Goal: Task Accomplishment & Management: Manage account settings

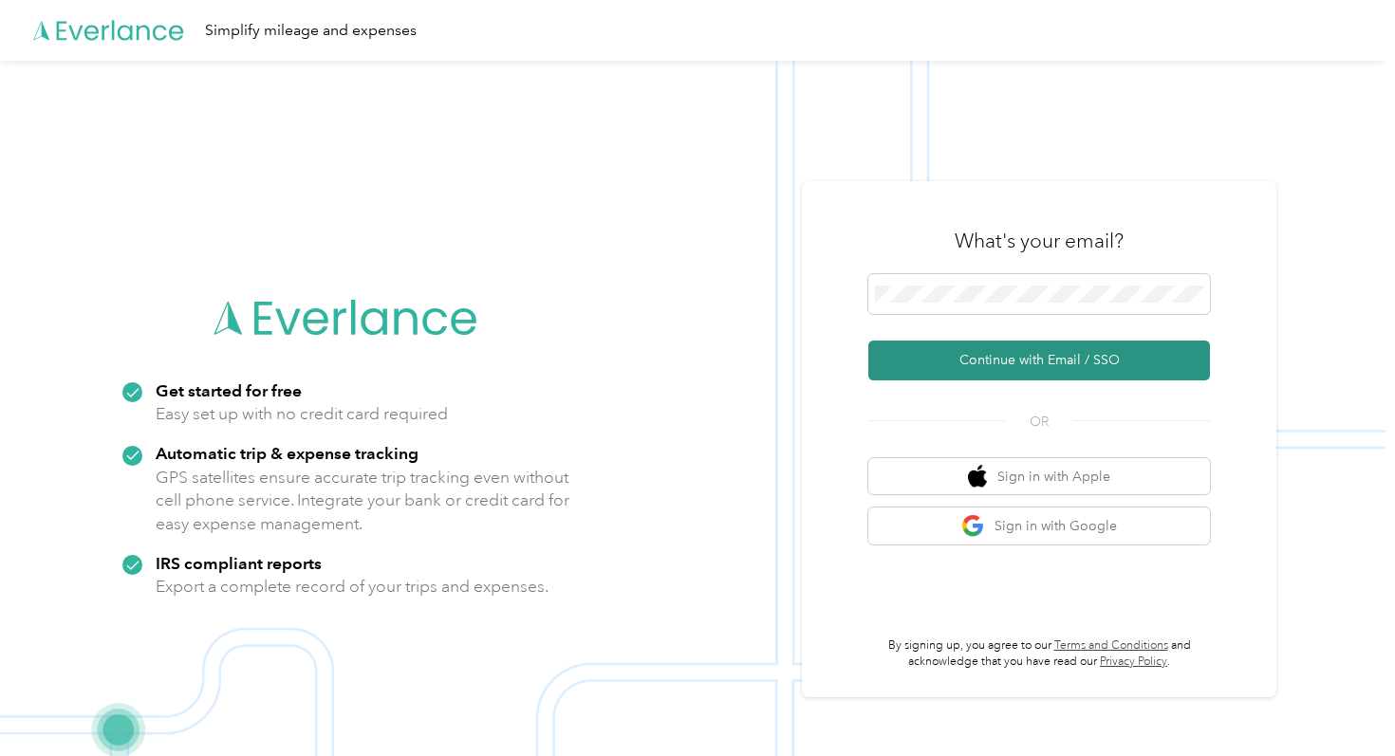
click at [946, 362] on button "Continue with Email / SSO" at bounding box center [1039, 361] width 342 height 40
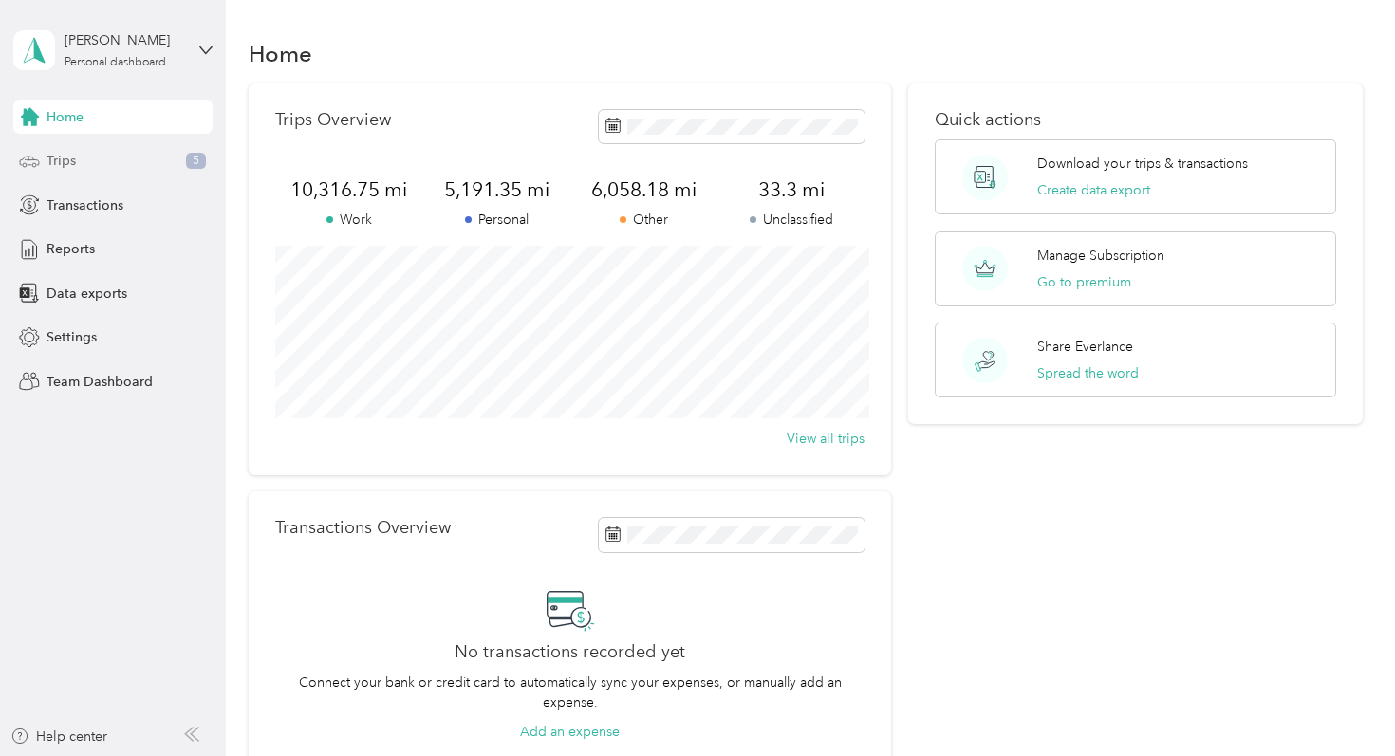
click at [116, 153] on div "Trips 5" at bounding box center [112, 161] width 199 height 34
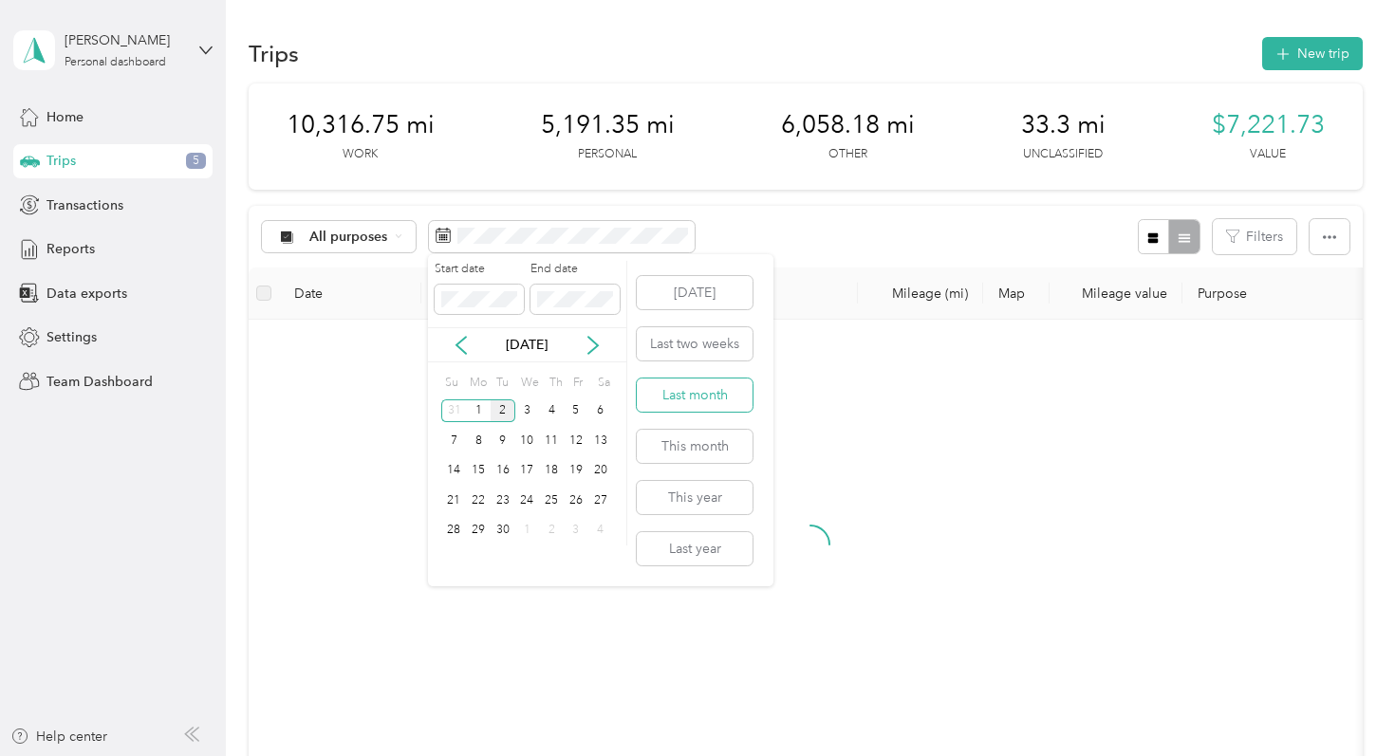
click at [700, 393] on button "Last month" at bounding box center [695, 395] width 116 height 33
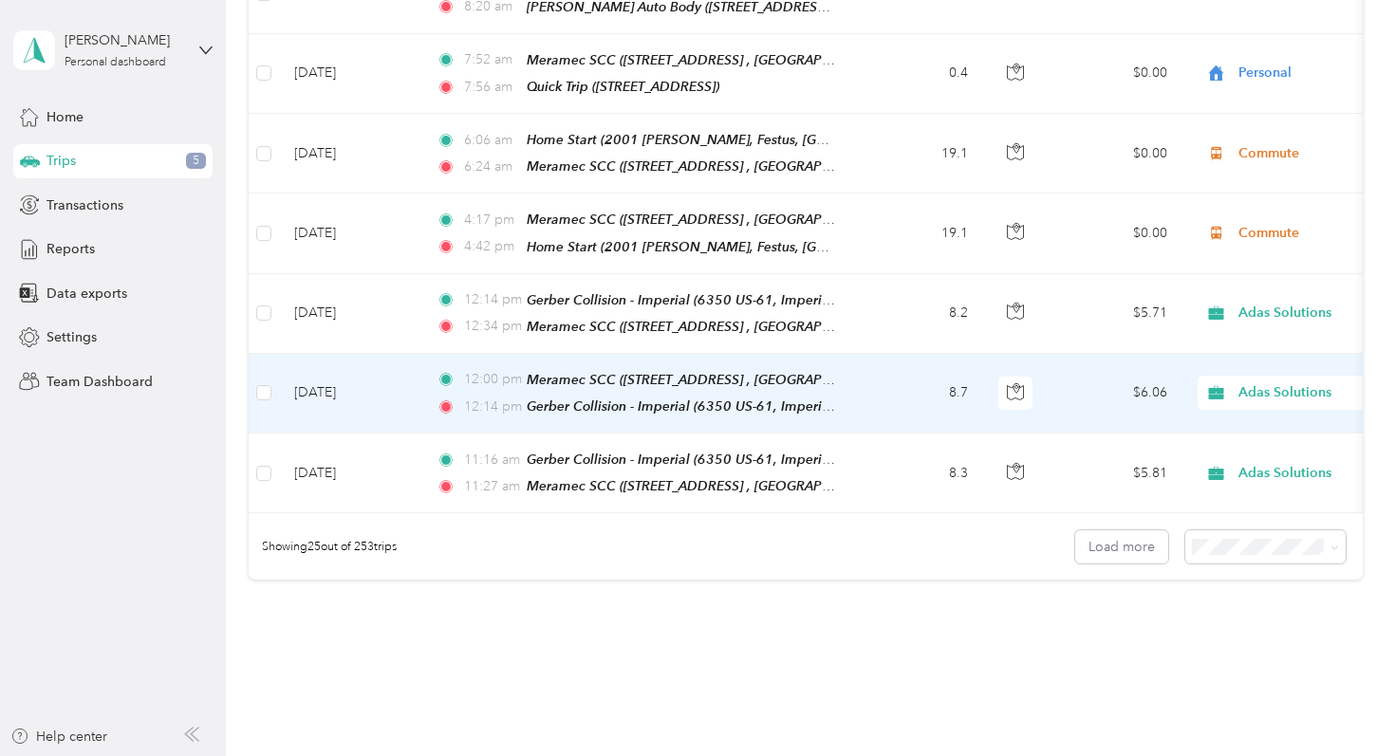
scroll to position [1826, 0]
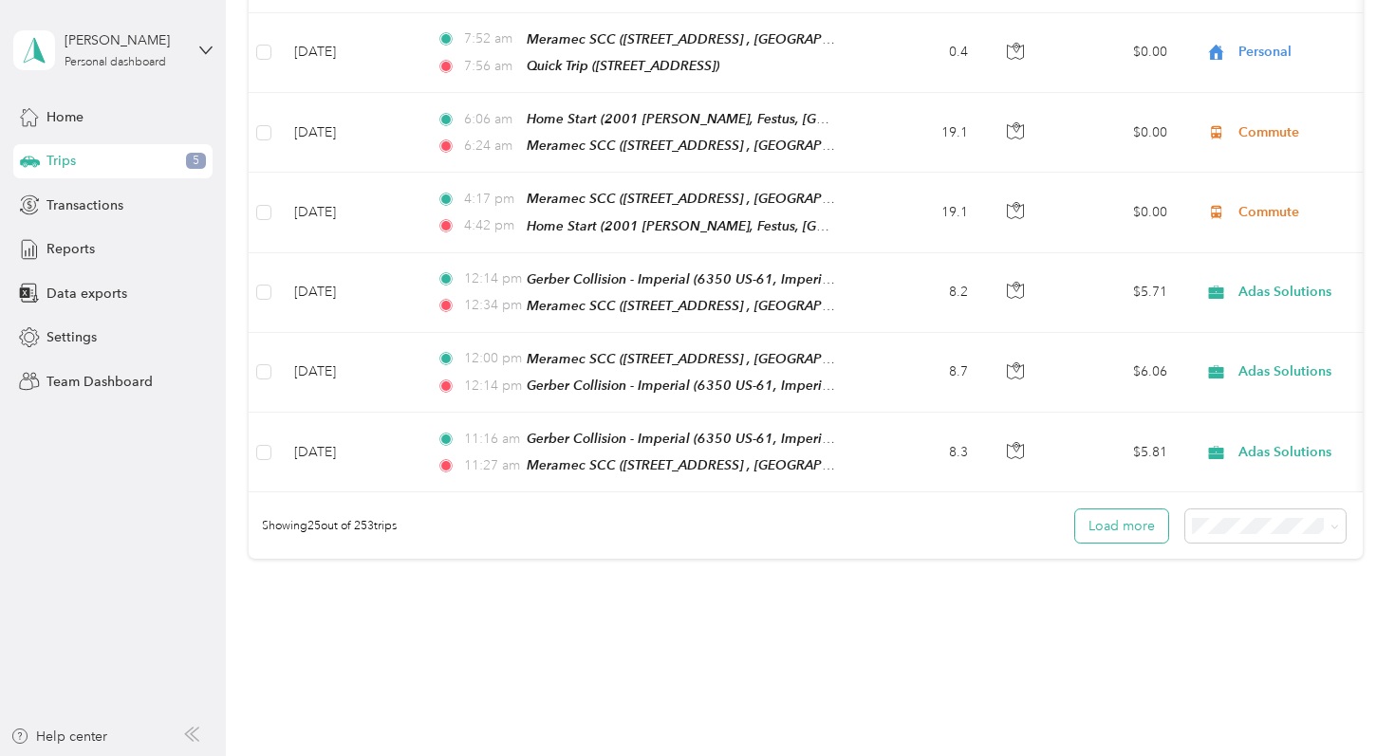
click at [1108, 510] on button "Load more" at bounding box center [1121, 526] width 93 height 33
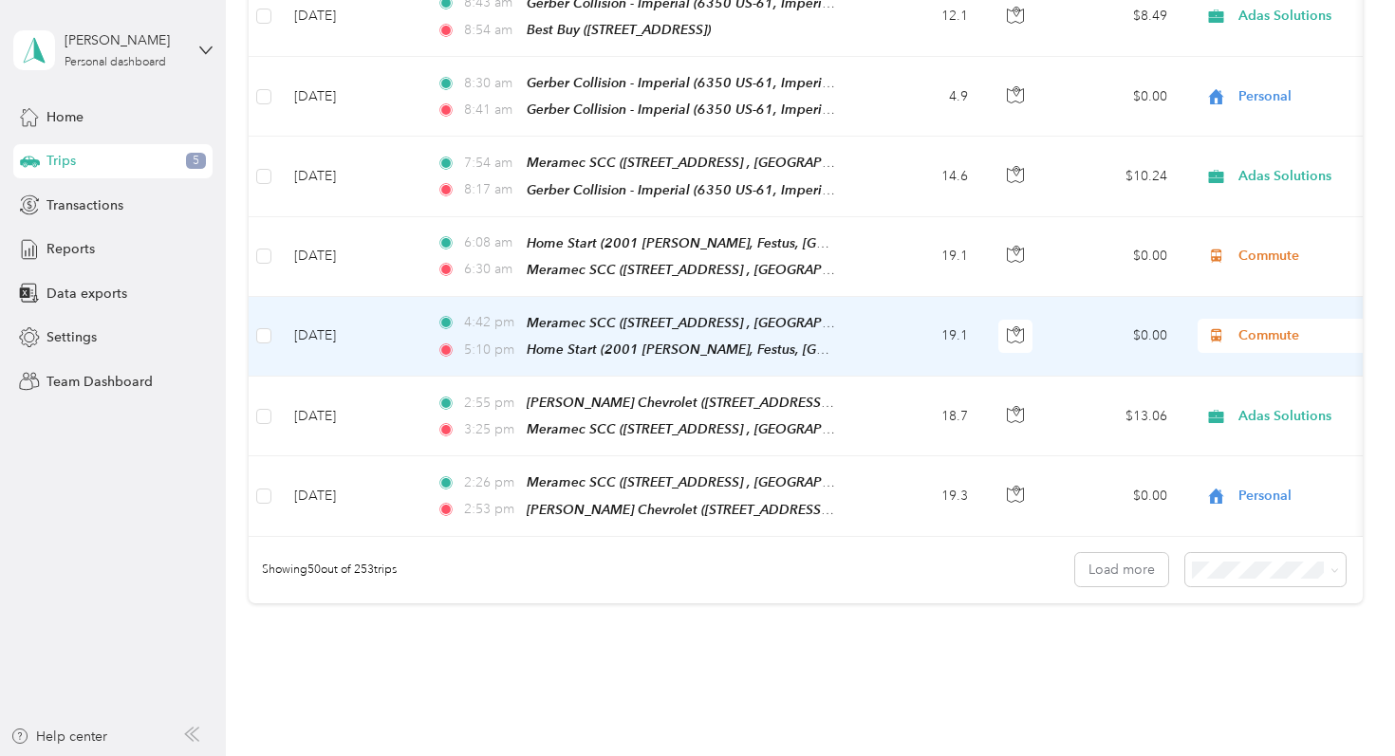
scroll to position [3842, 0]
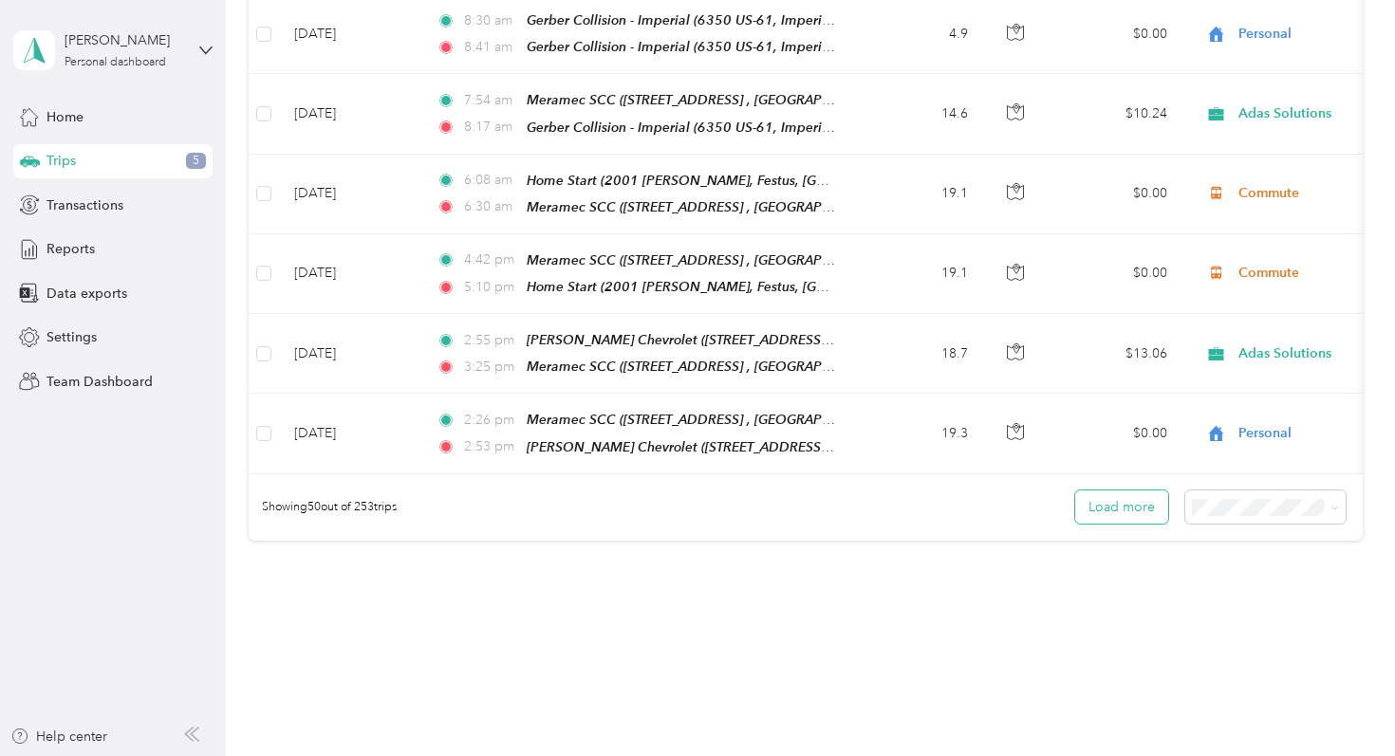
click at [1107, 491] on button "Load more" at bounding box center [1121, 507] width 93 height 33
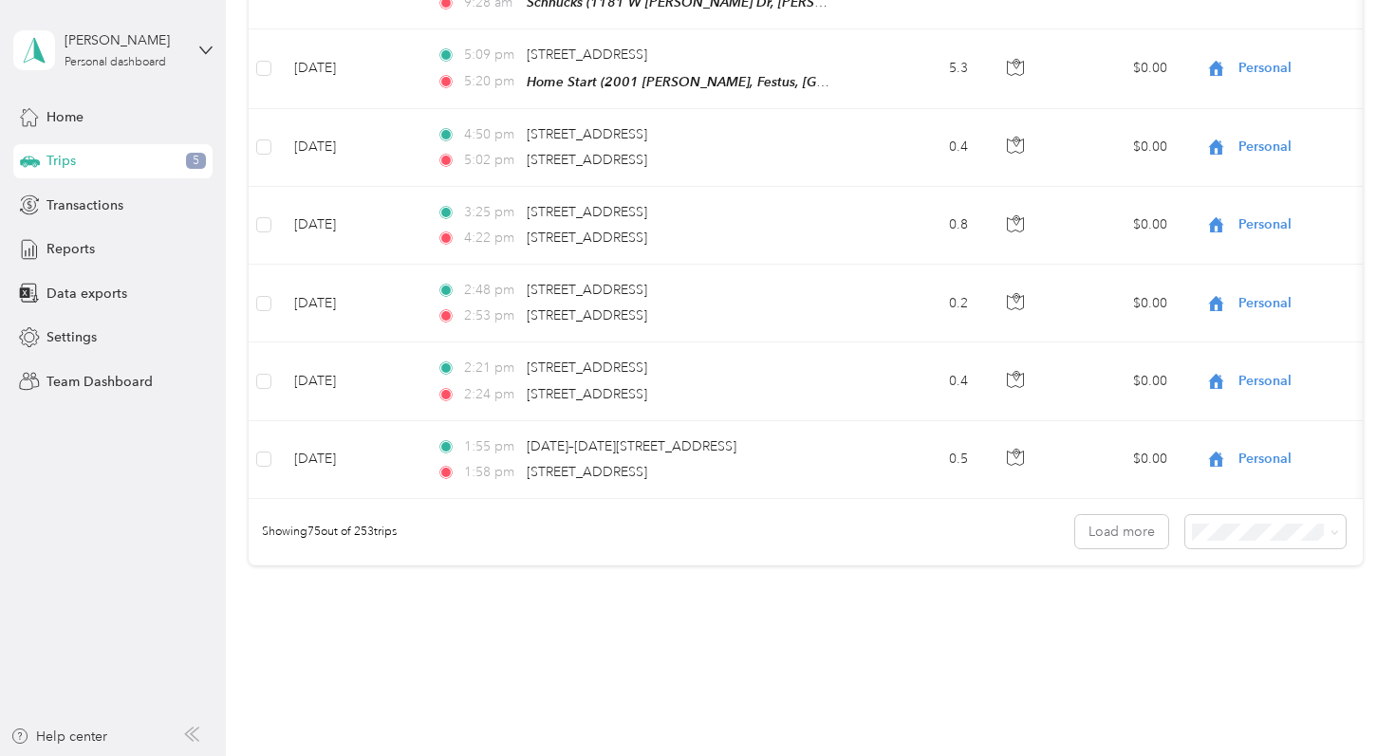
scroll to position [5813, 0]
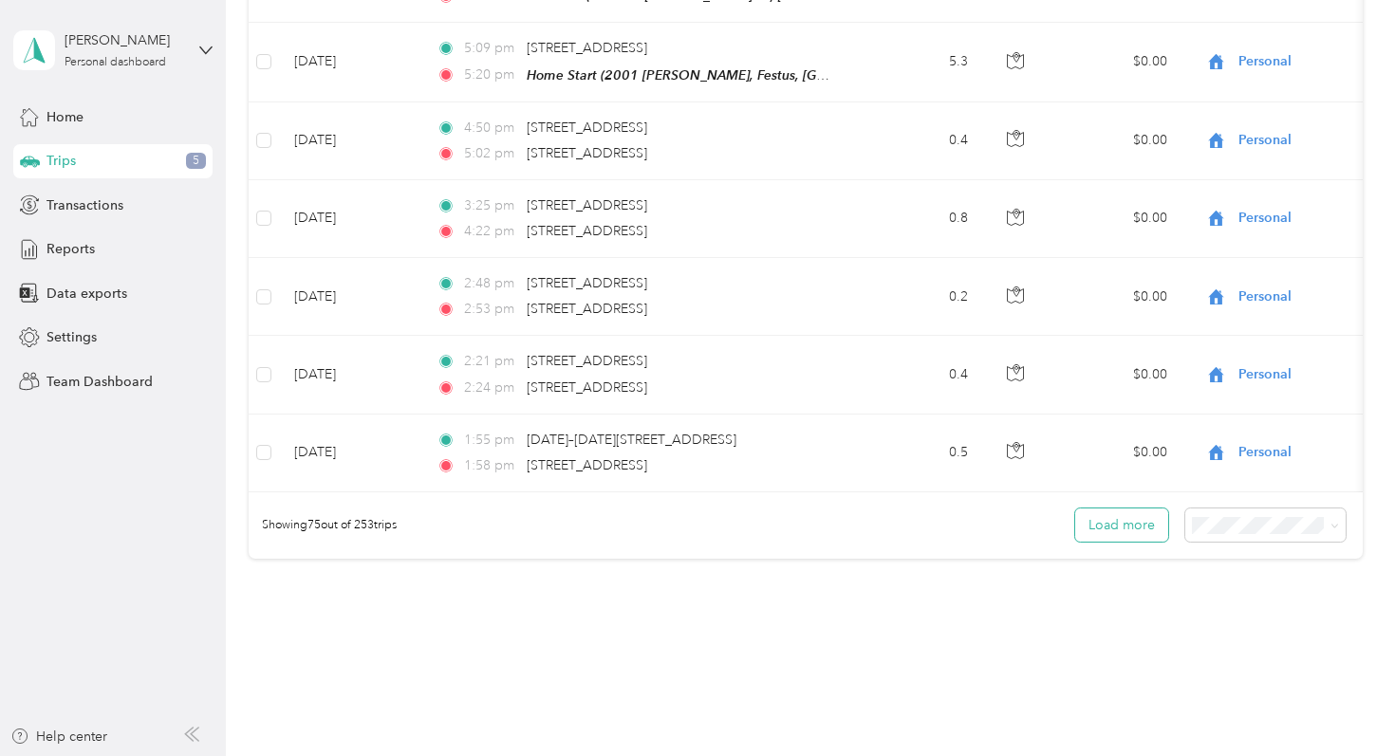
click at [1115, 509] on button "Load more" at bounding box center [1121, 525] width 93 height 33
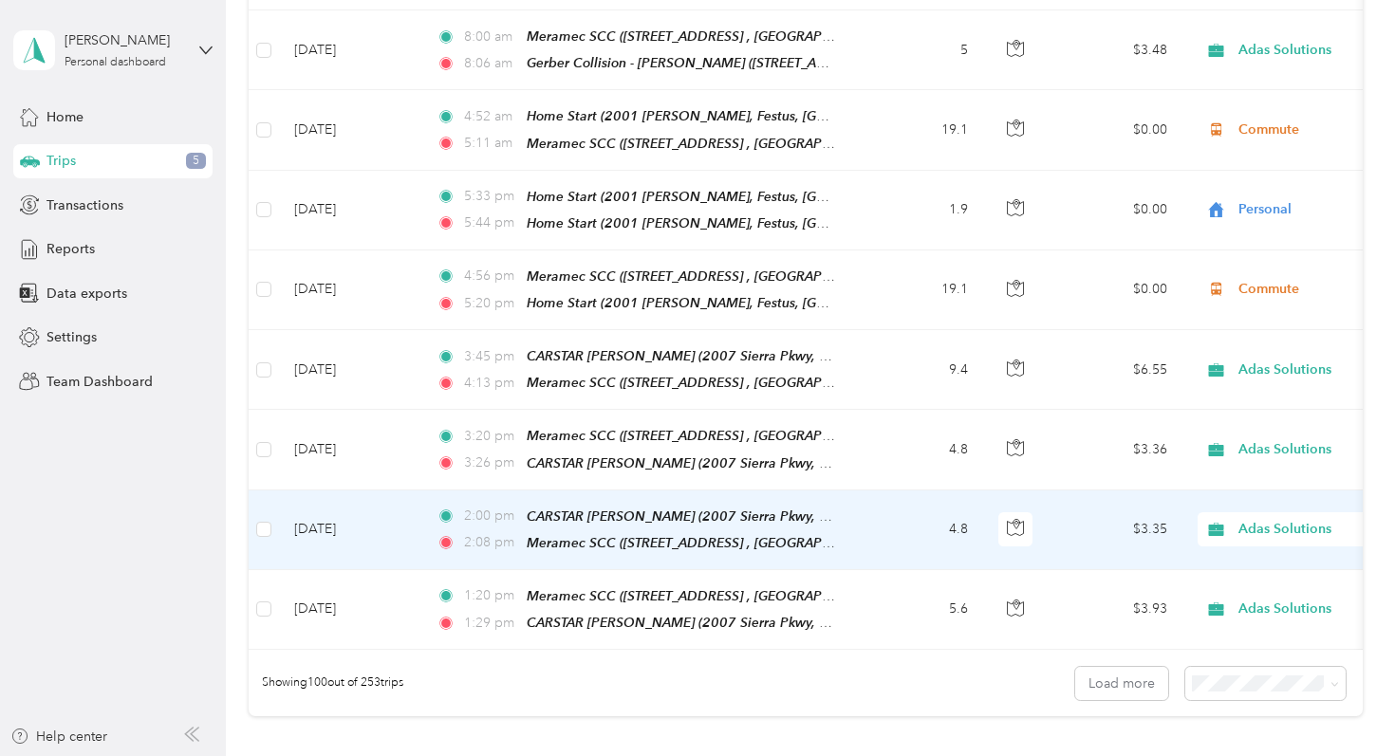
scroll to position [7644, 0]
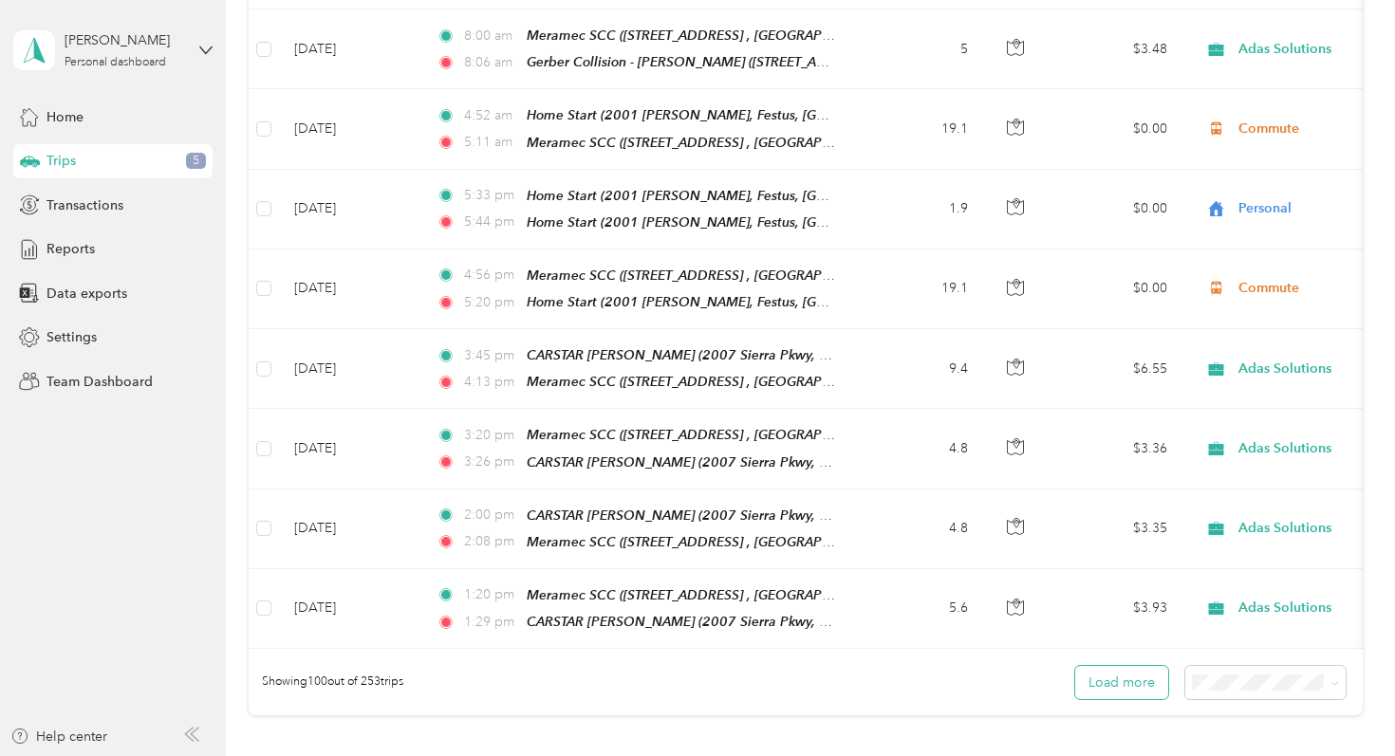
click at [1136, 666] on button "Load more" at bounding box center [1121, 682] width 93 height 33
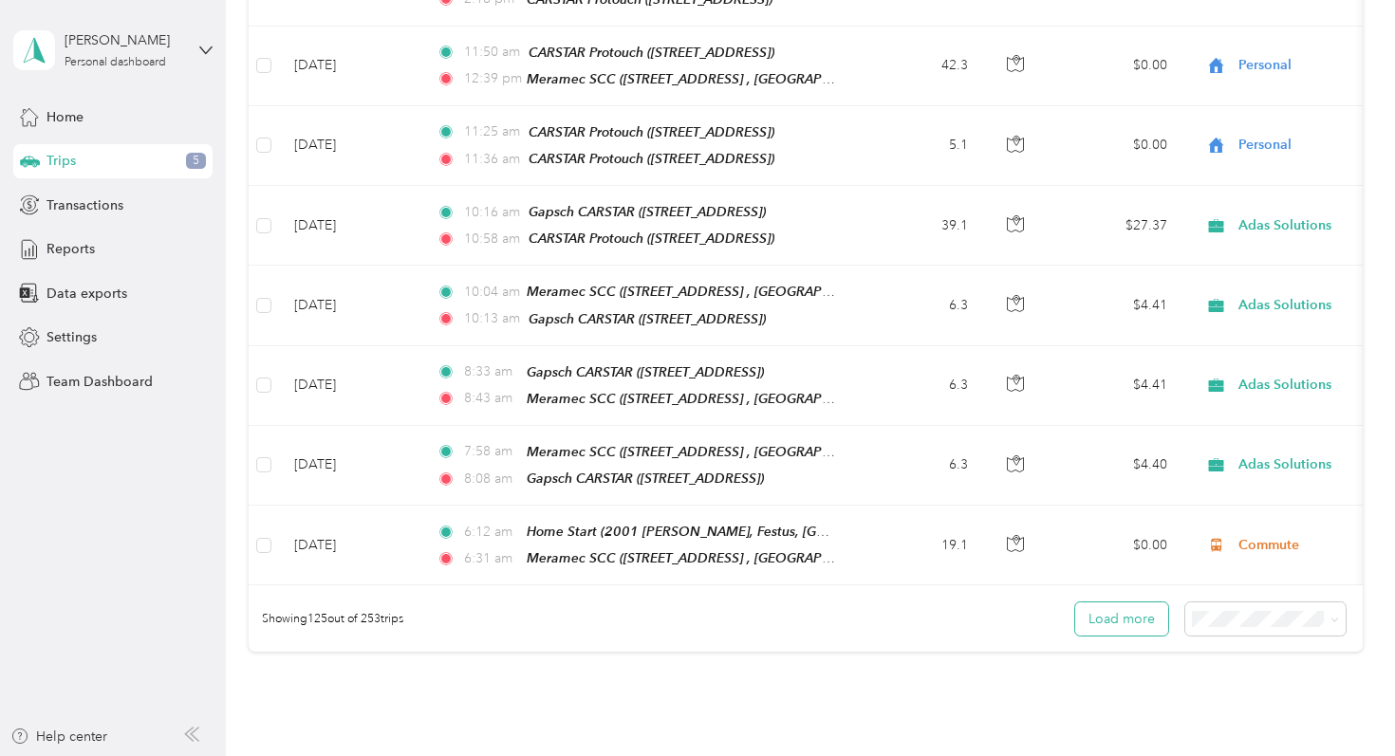
scroll to position [9701, 0]
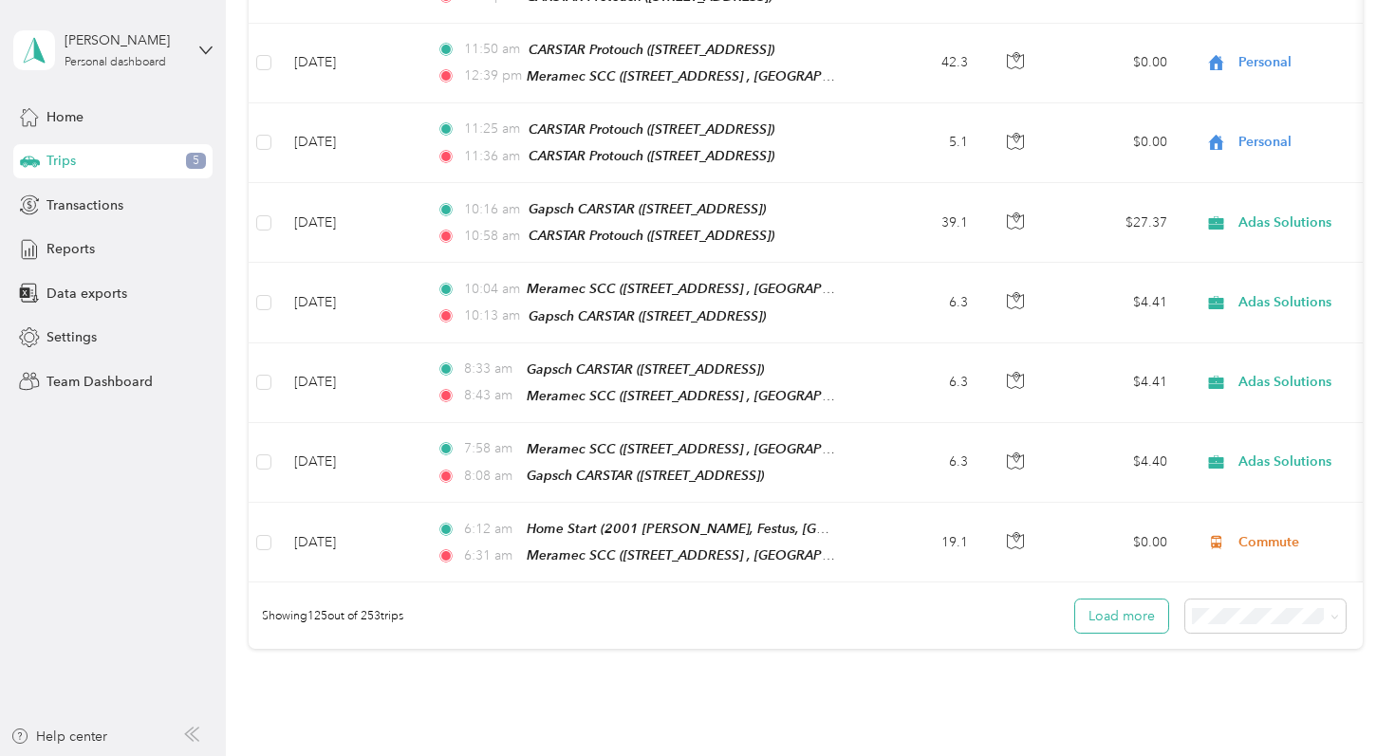
click at [1123, 600] on button "Load more" at bounding box center [1121, 616] width 93 height 33
click at [1128, 600] on button "Load more" at bounding box center [1121, 616] width 93 height 33
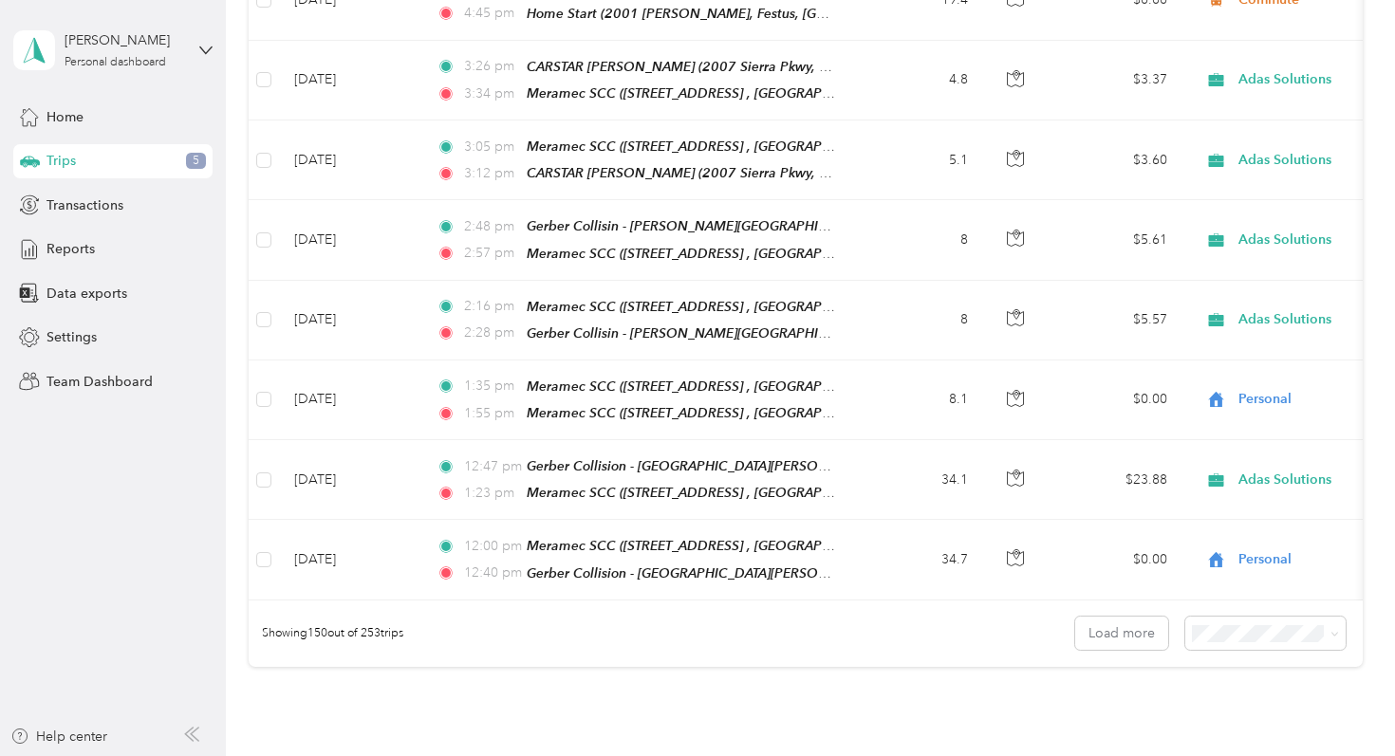
scroll to position [11679, 0]
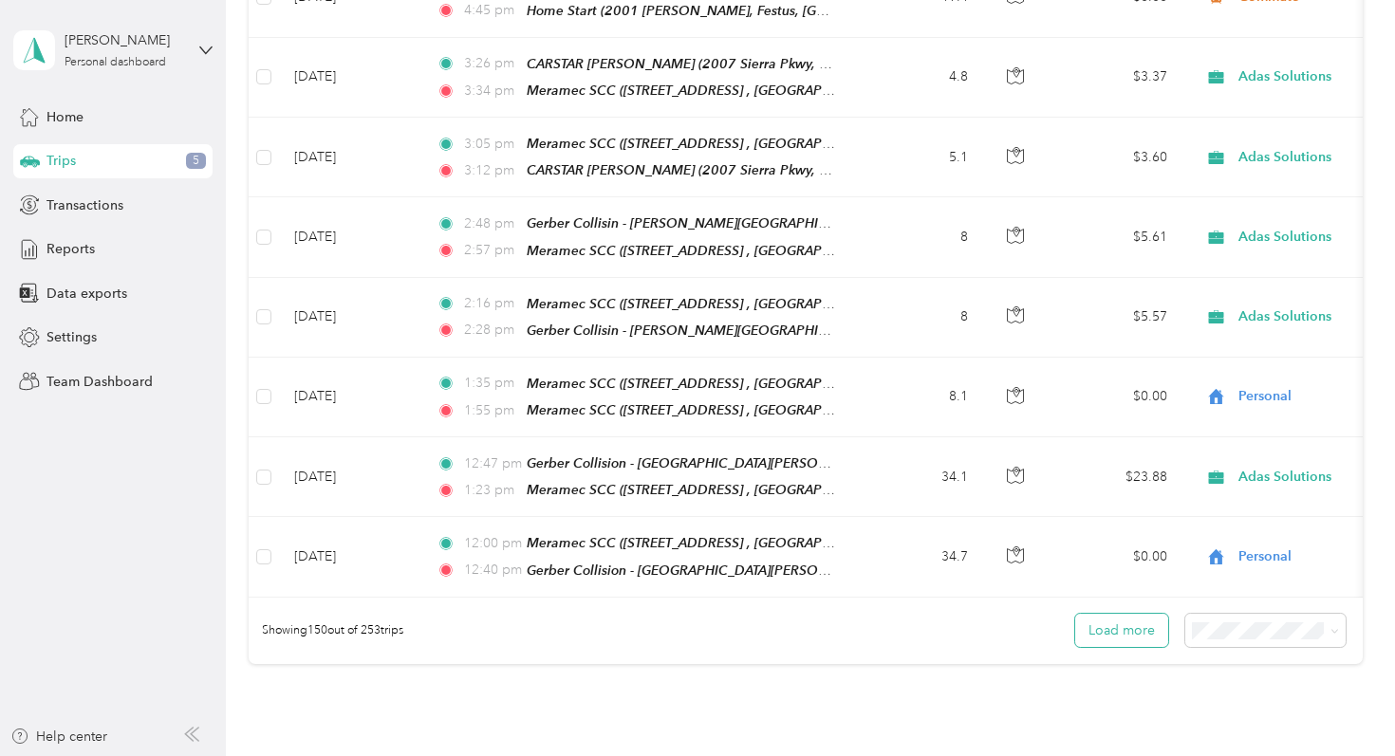
click at [1108, 614] on button "Load more" at bounding box center [1121, 630] width 93 height 33
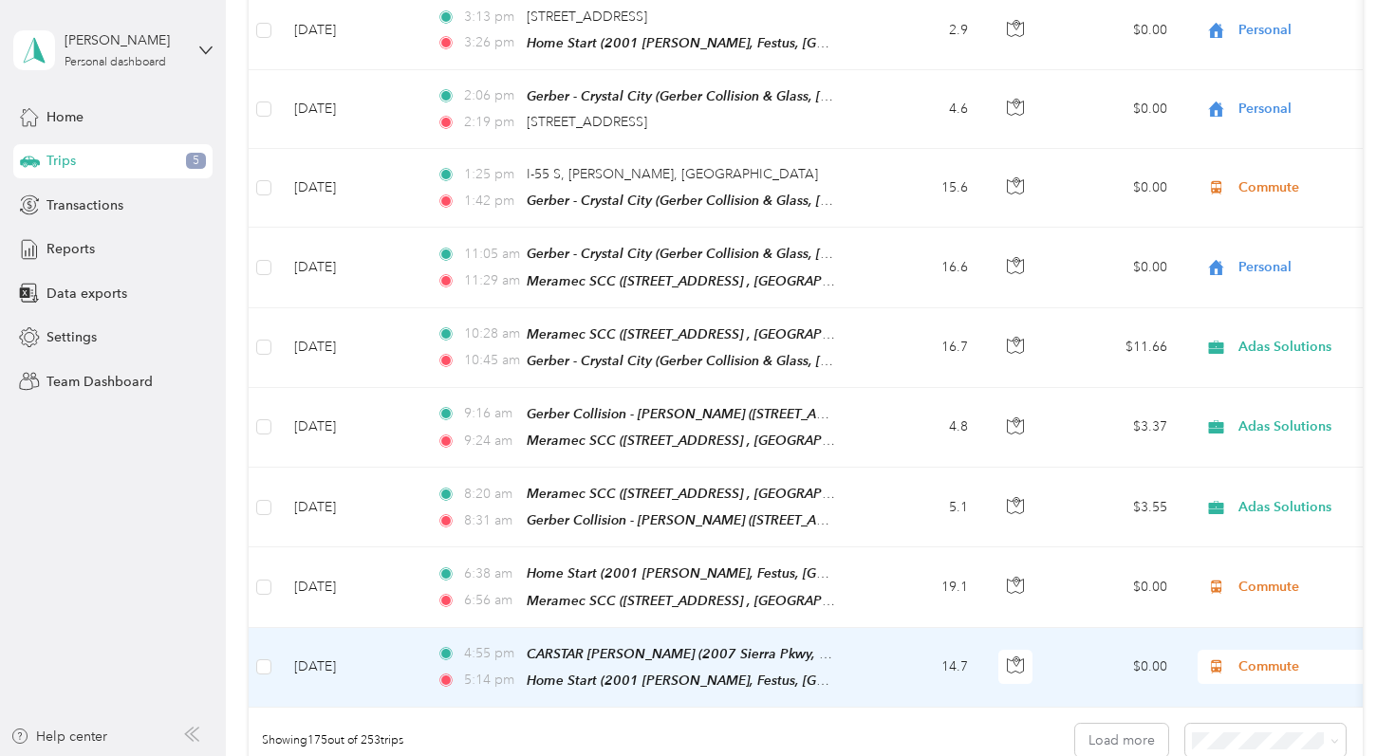
scroll to position [13580, 0]
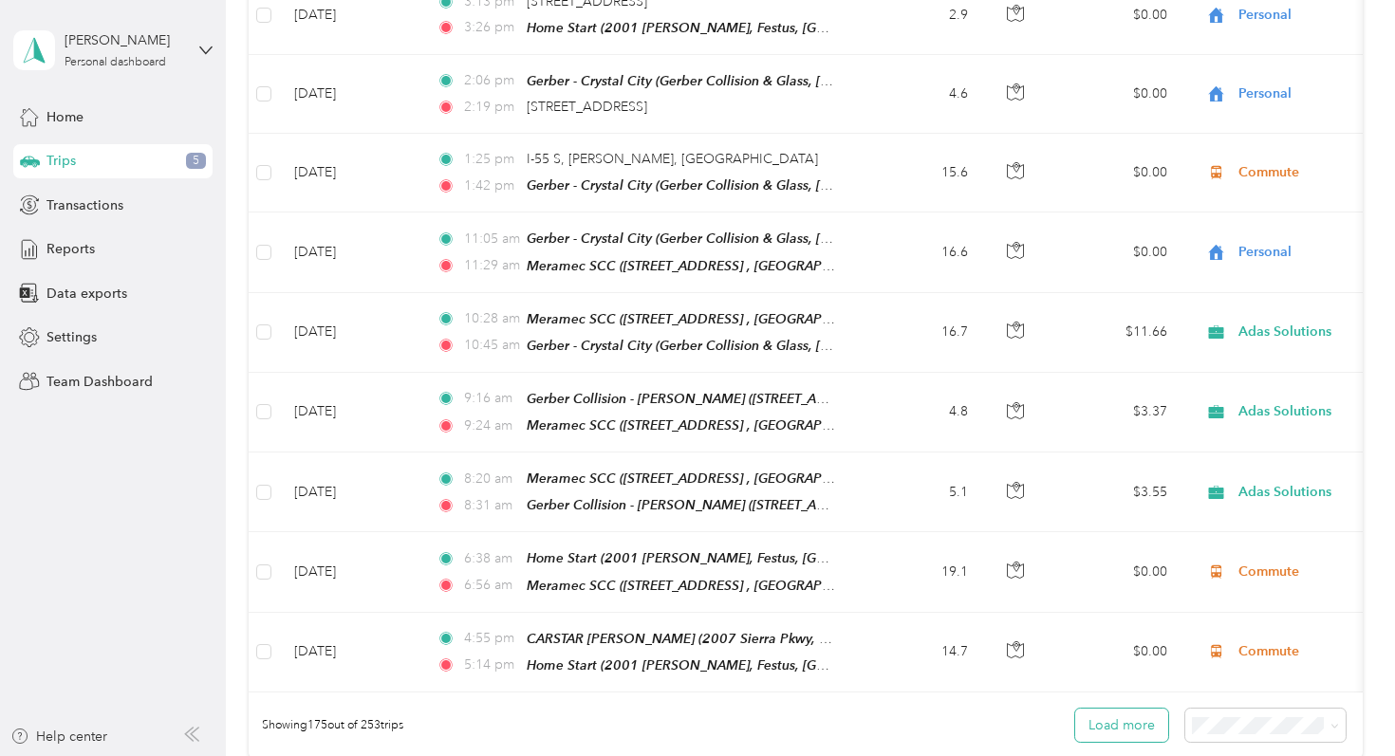
click at [1108, 709] on button "Load more" at bounding box center [1121, 725] width 93 height 33
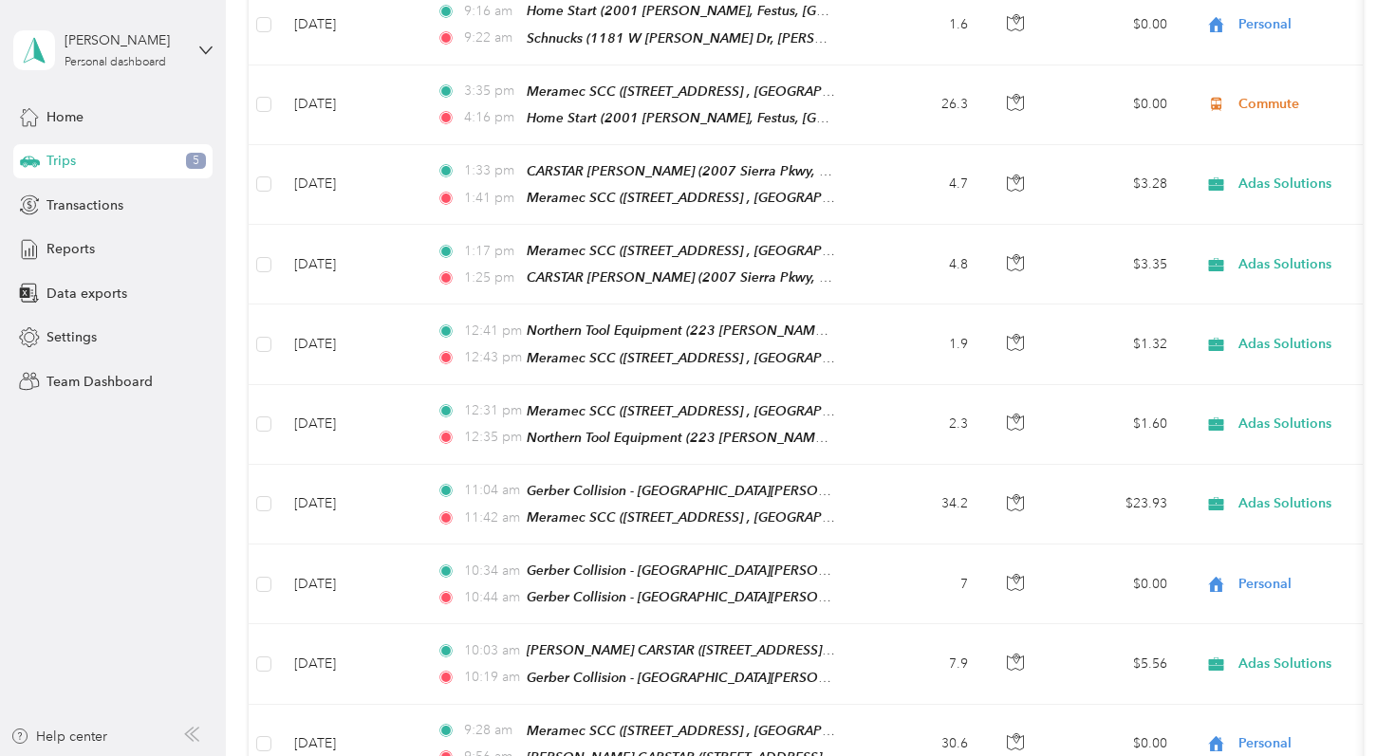
scroll to position [15476, 0]
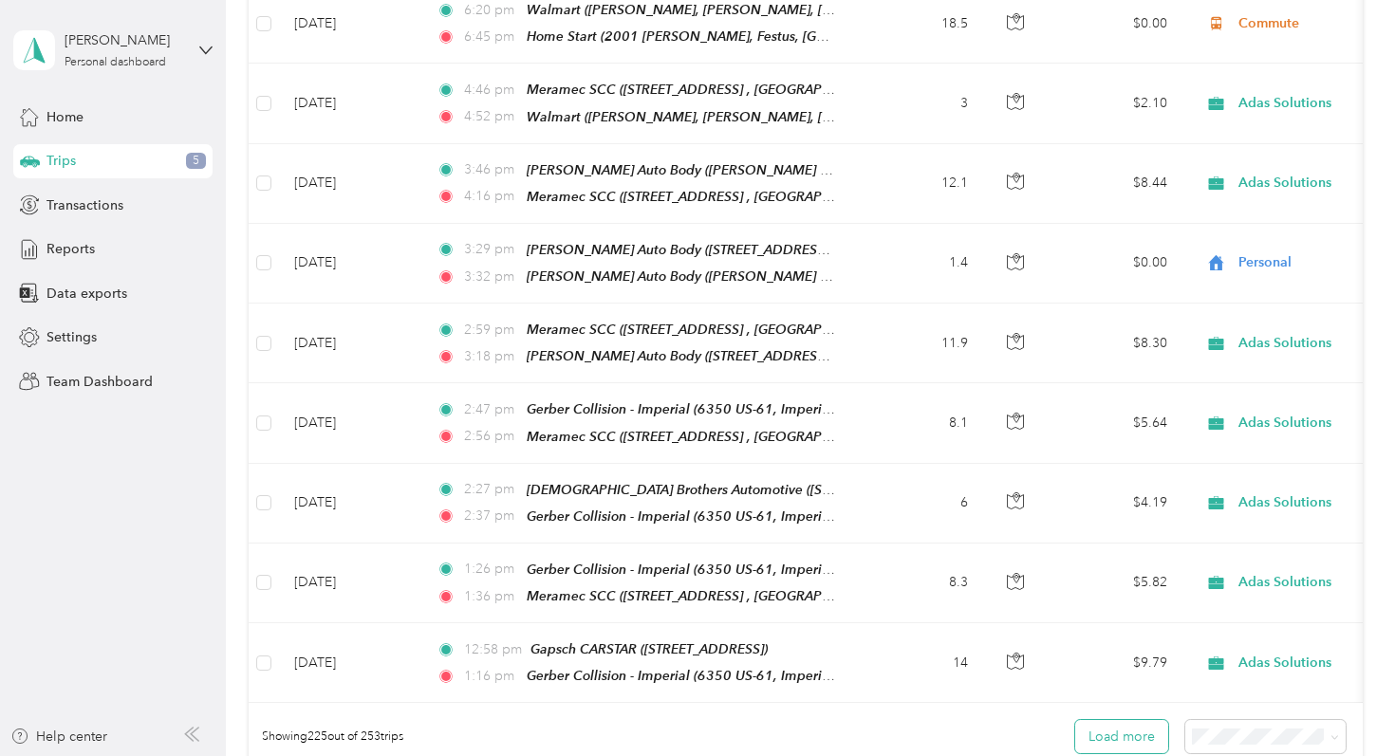
scroll to position [17579, 0]
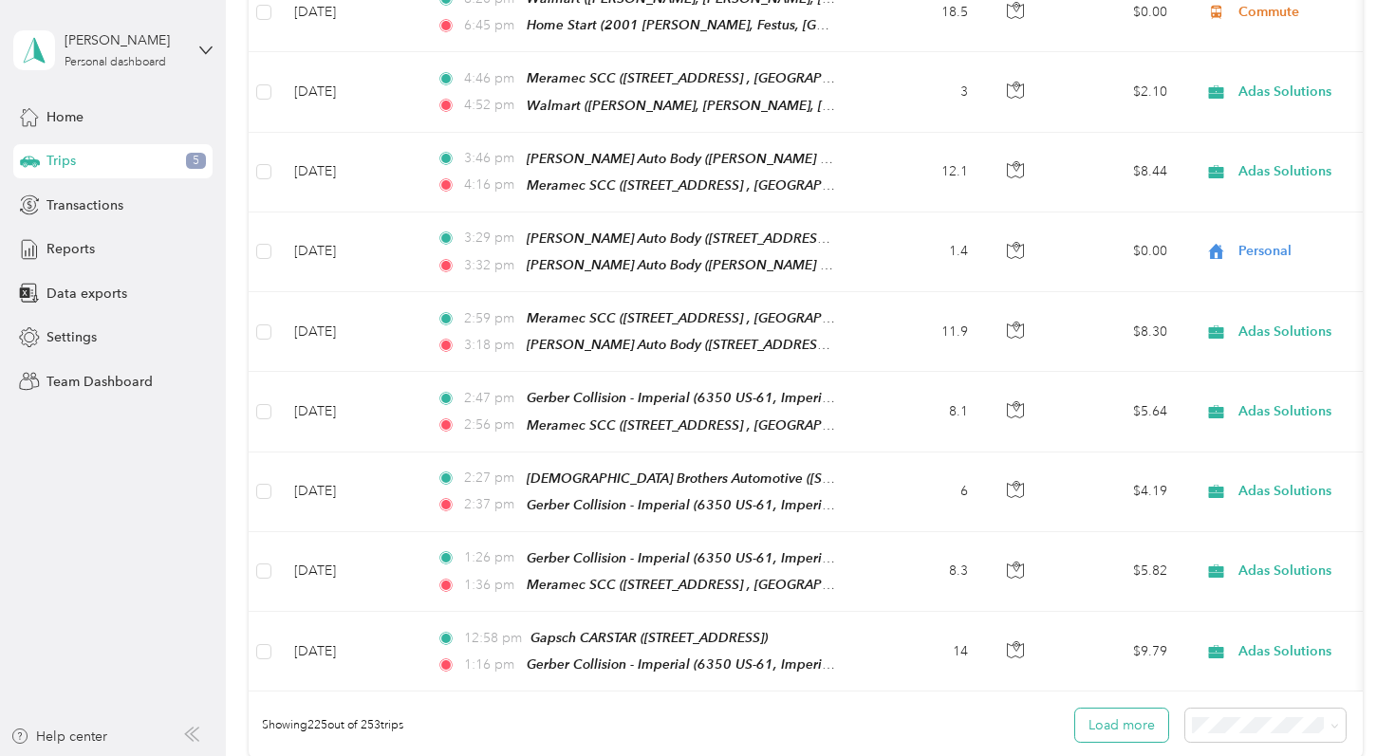
click at [1120, 709] on button "Load more" at bounding box center [1121, 725] width 93 height 33
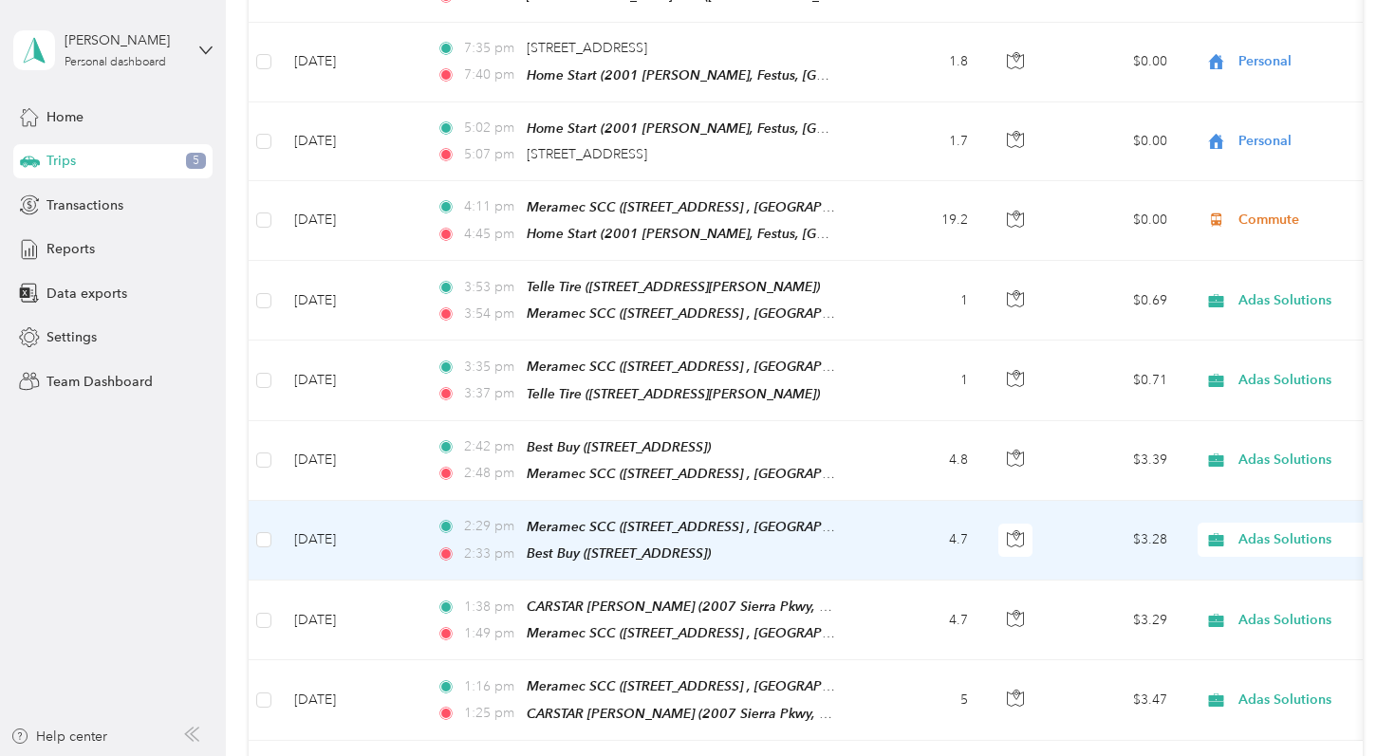
scroll to position [19625, 0]
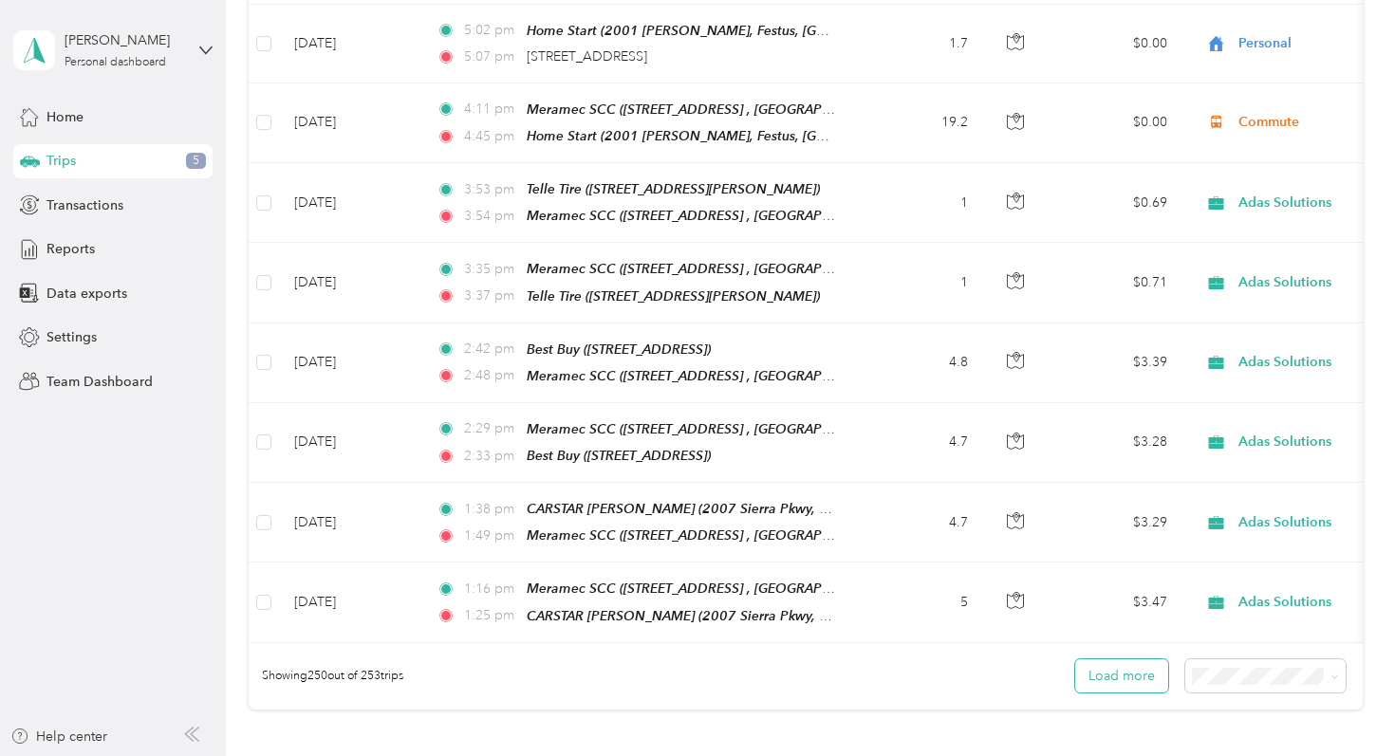
click at [1116, 660] on button "Load more" at bounding box center [1121, 676] width 93 height 33
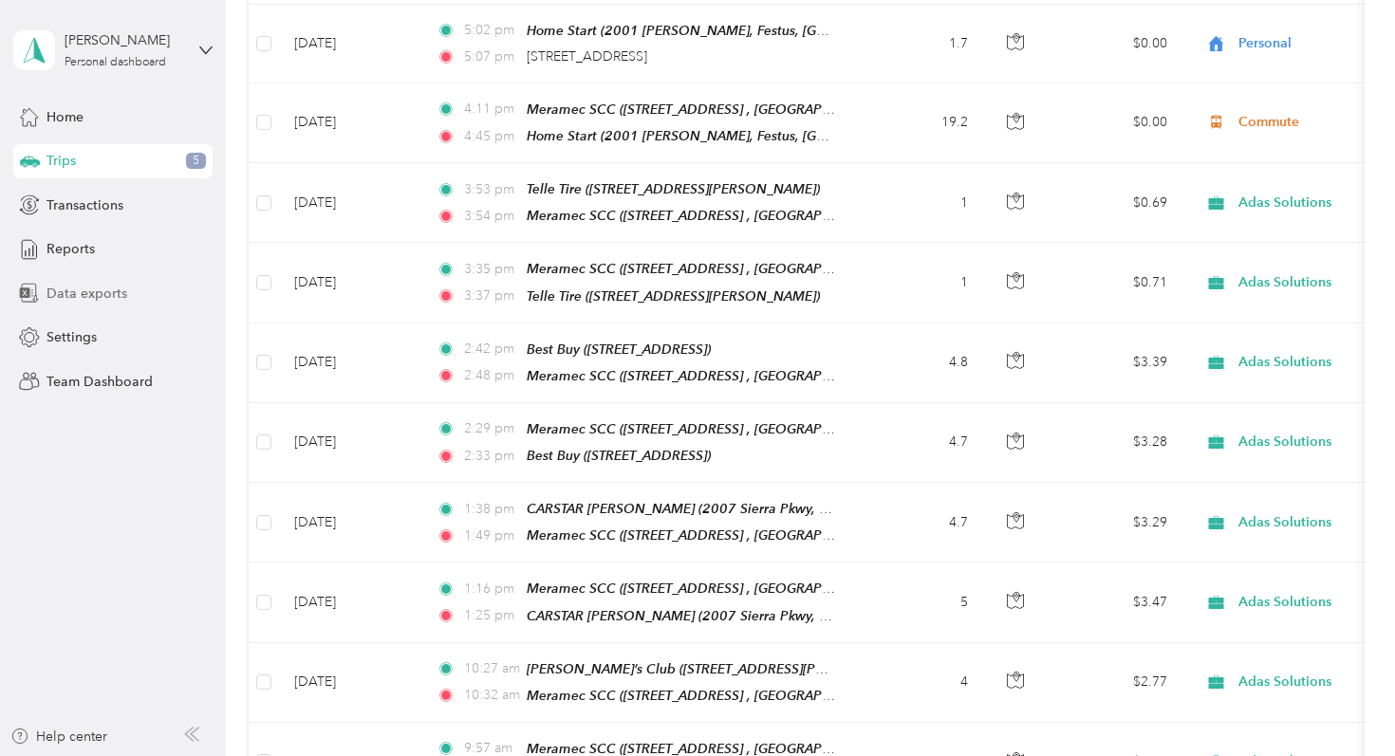
click at [170, 291] on div "Data exports" at bounding box center [112, 293] width 199 height 34
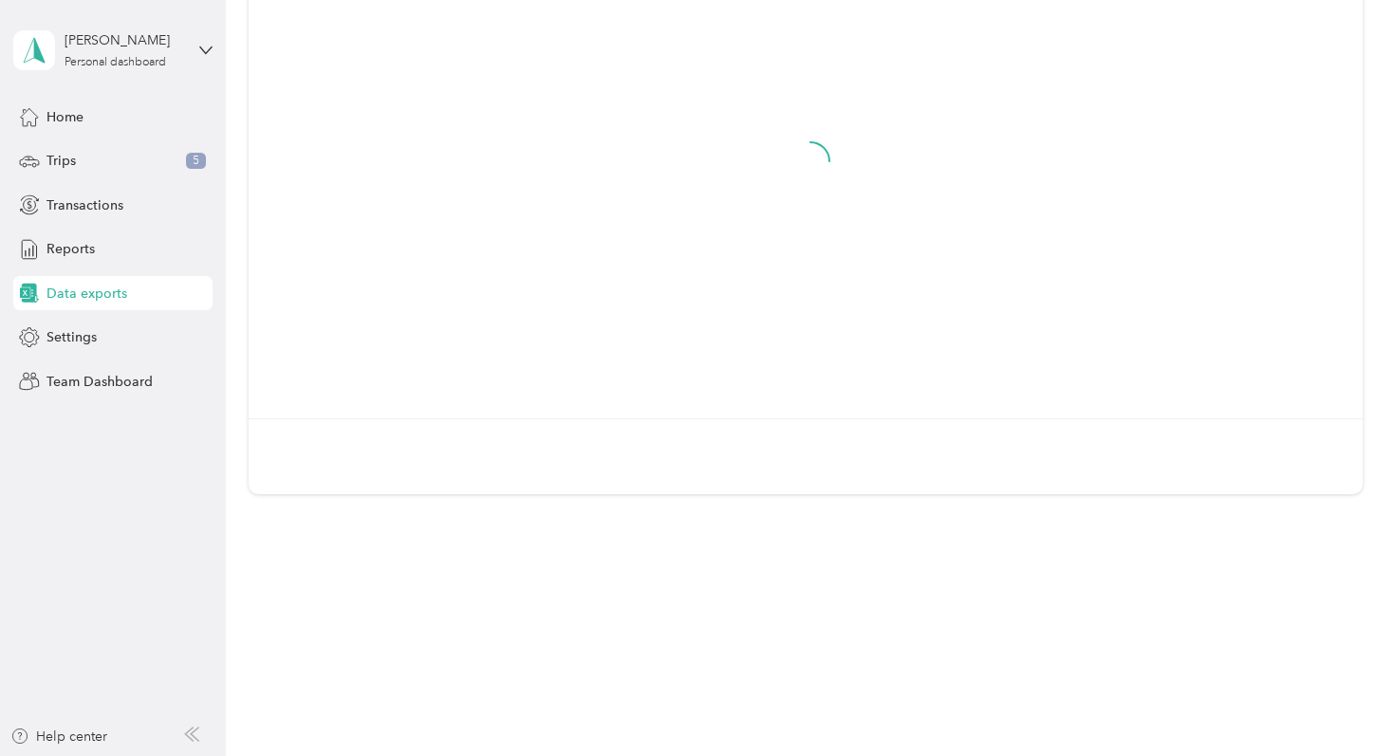
scroll to position [231, 0]
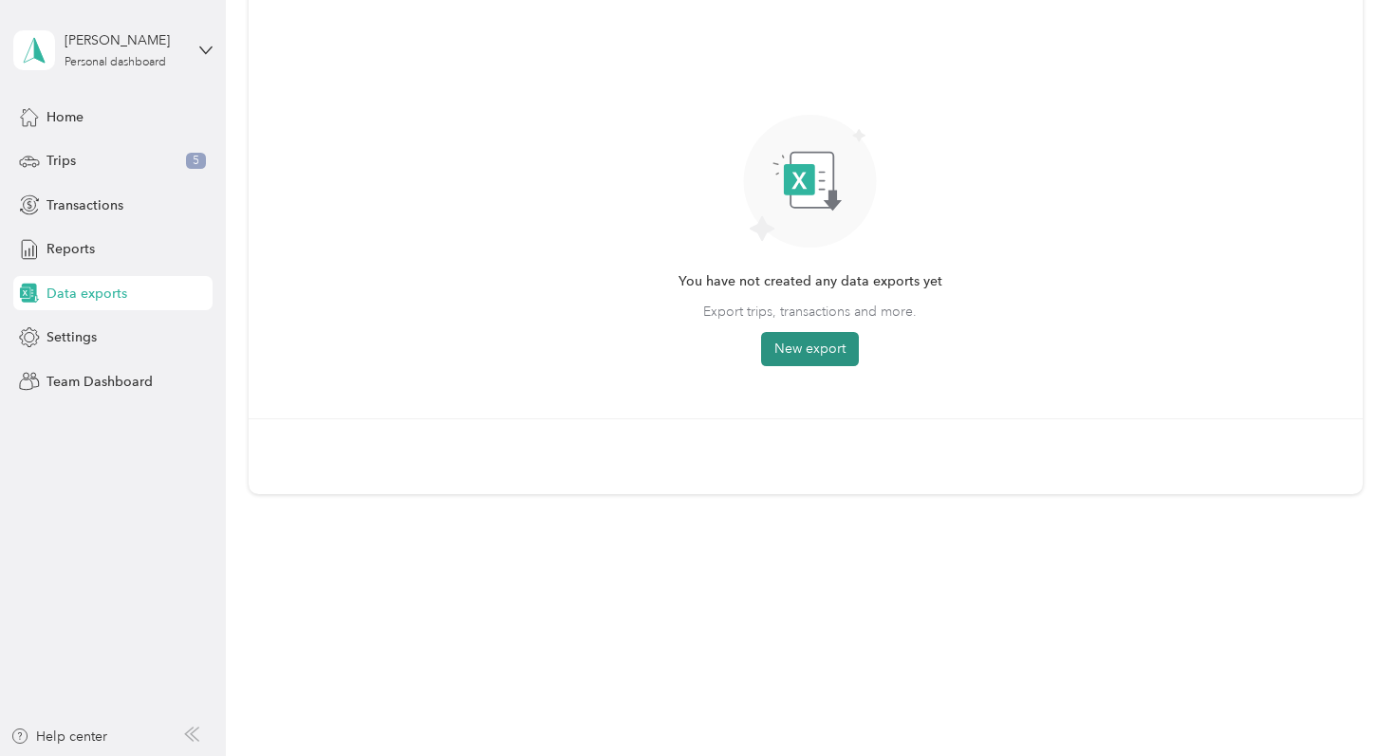
click at [843, 346] on button "New export" at bounding box center [810, 349] width 98 height 34
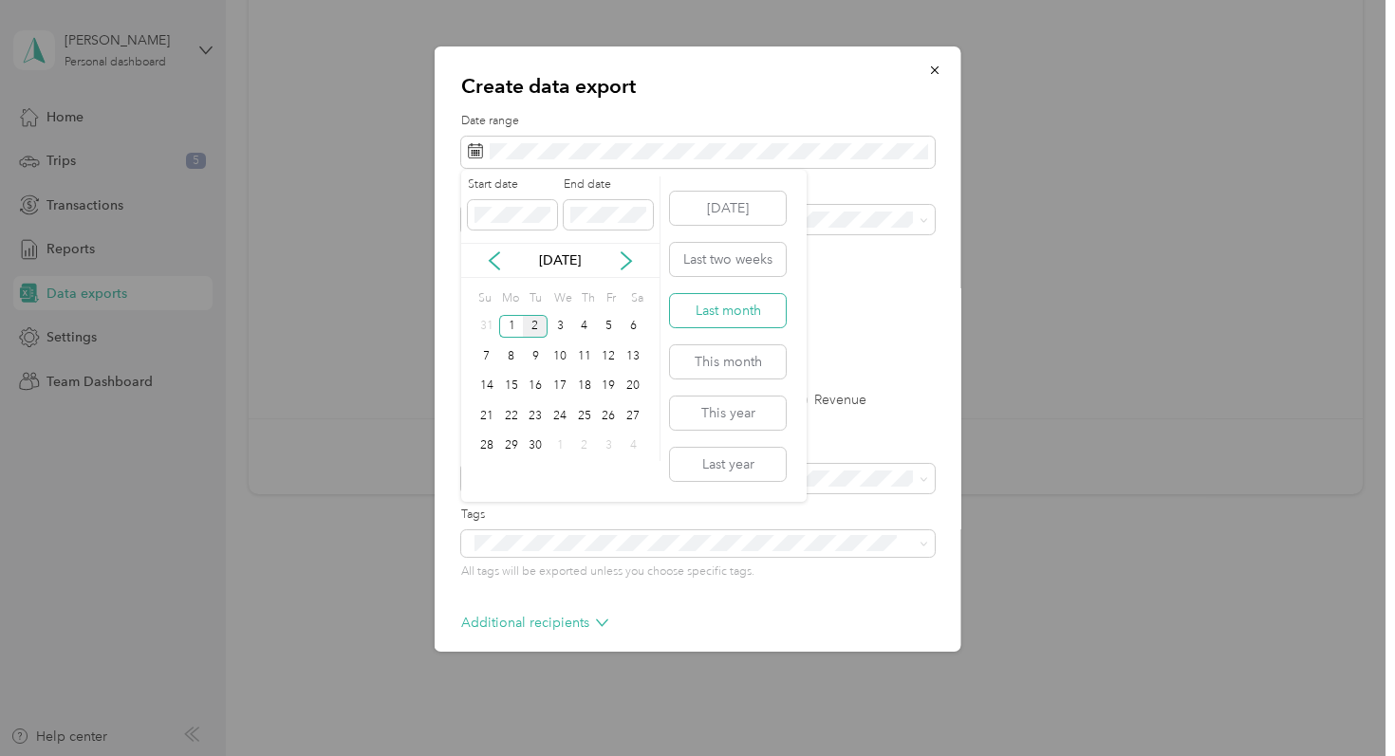
click at [744, 310] on button "Last month" at bounding box center [728, 310] width 116 height 33
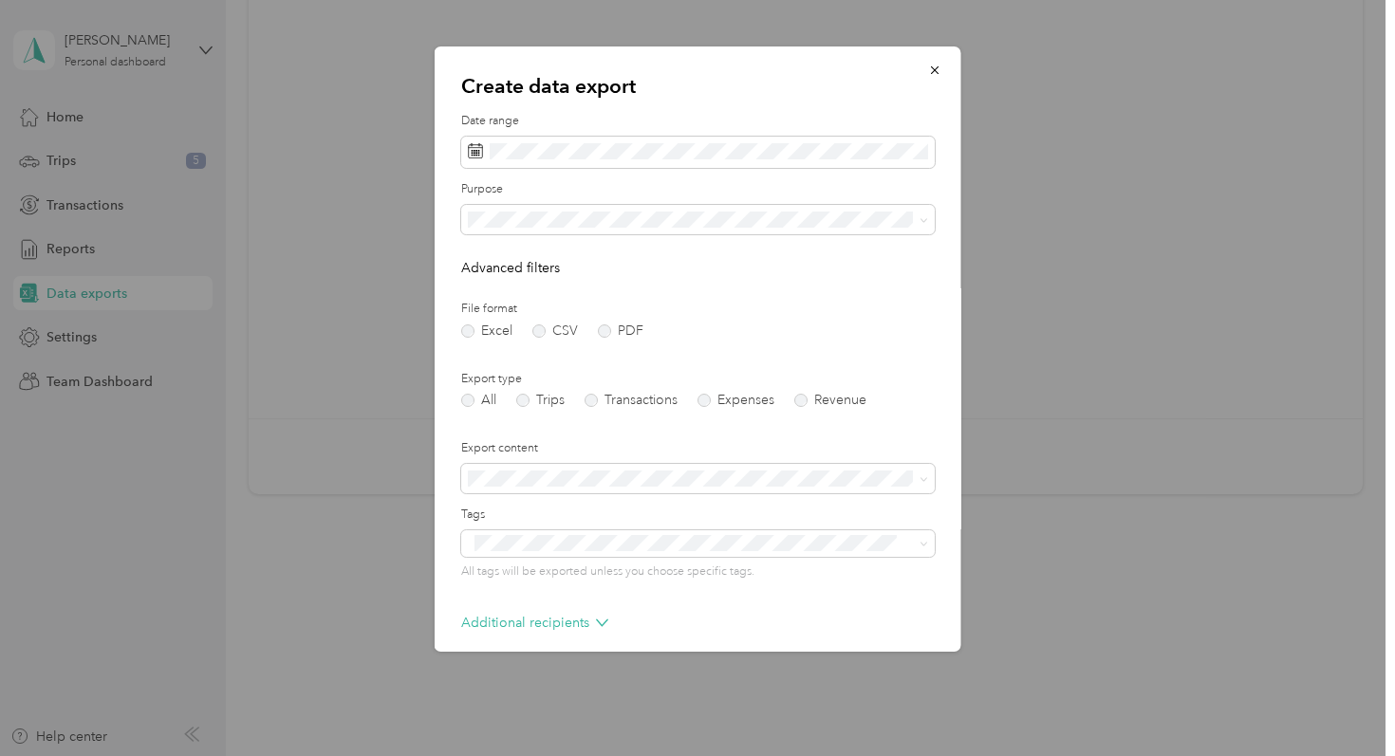
scroll to position [84, 0]
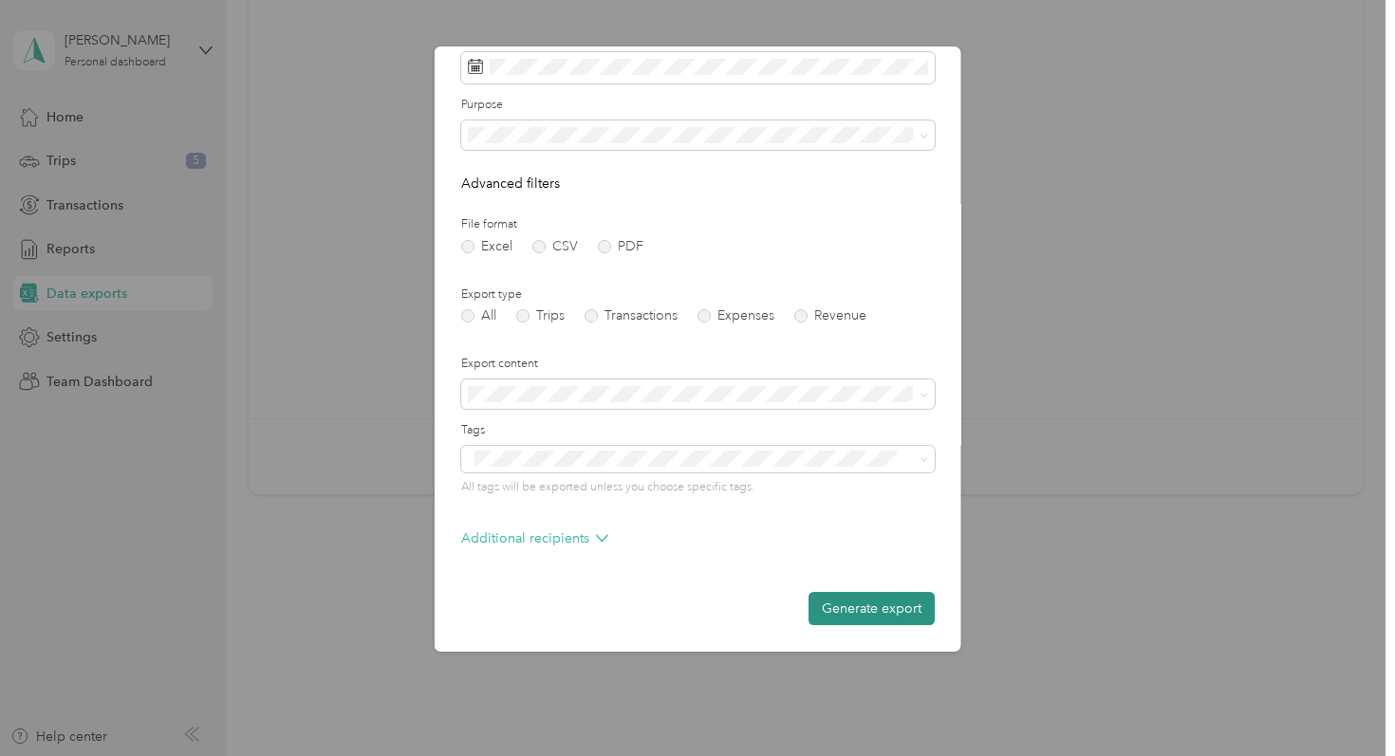
click at [833, 607] on button "Generate export" at bounding box center [872, 608] width 126 height 33
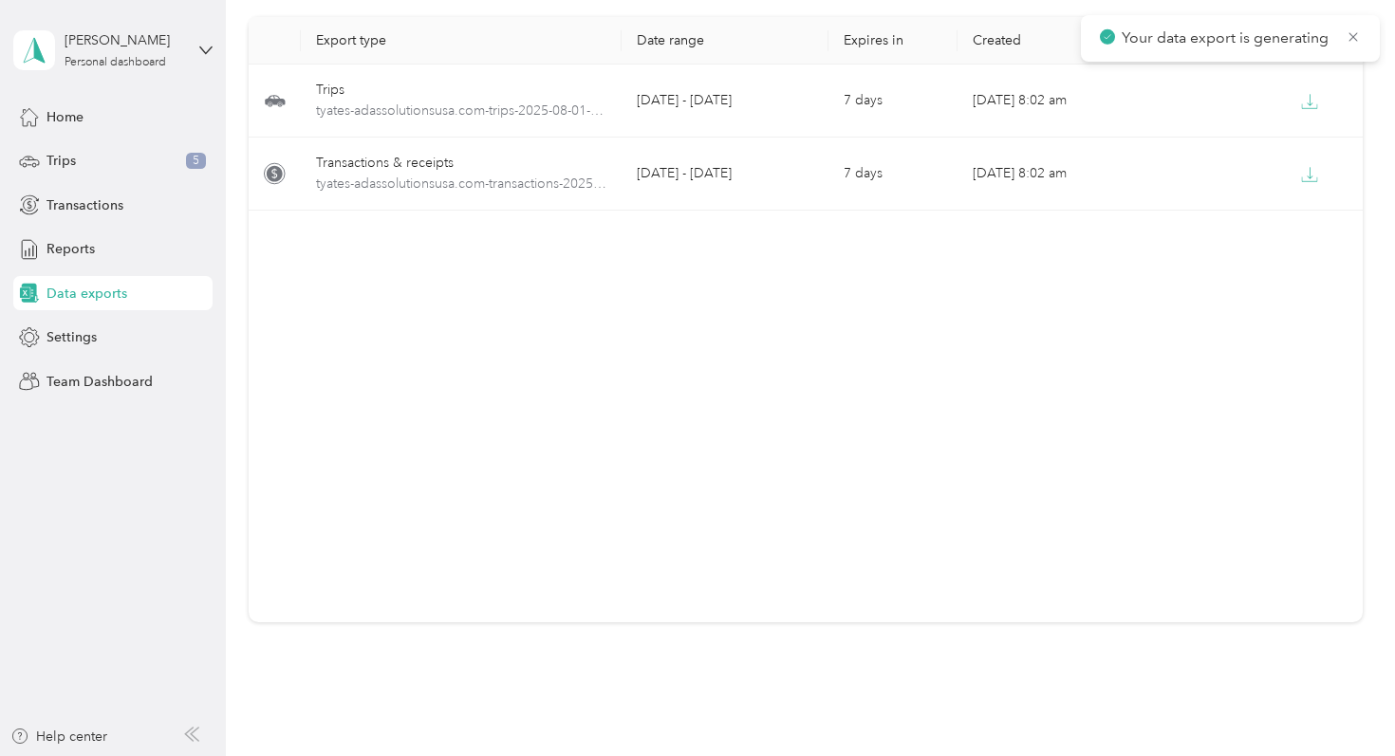
scroll to position [0, 0]
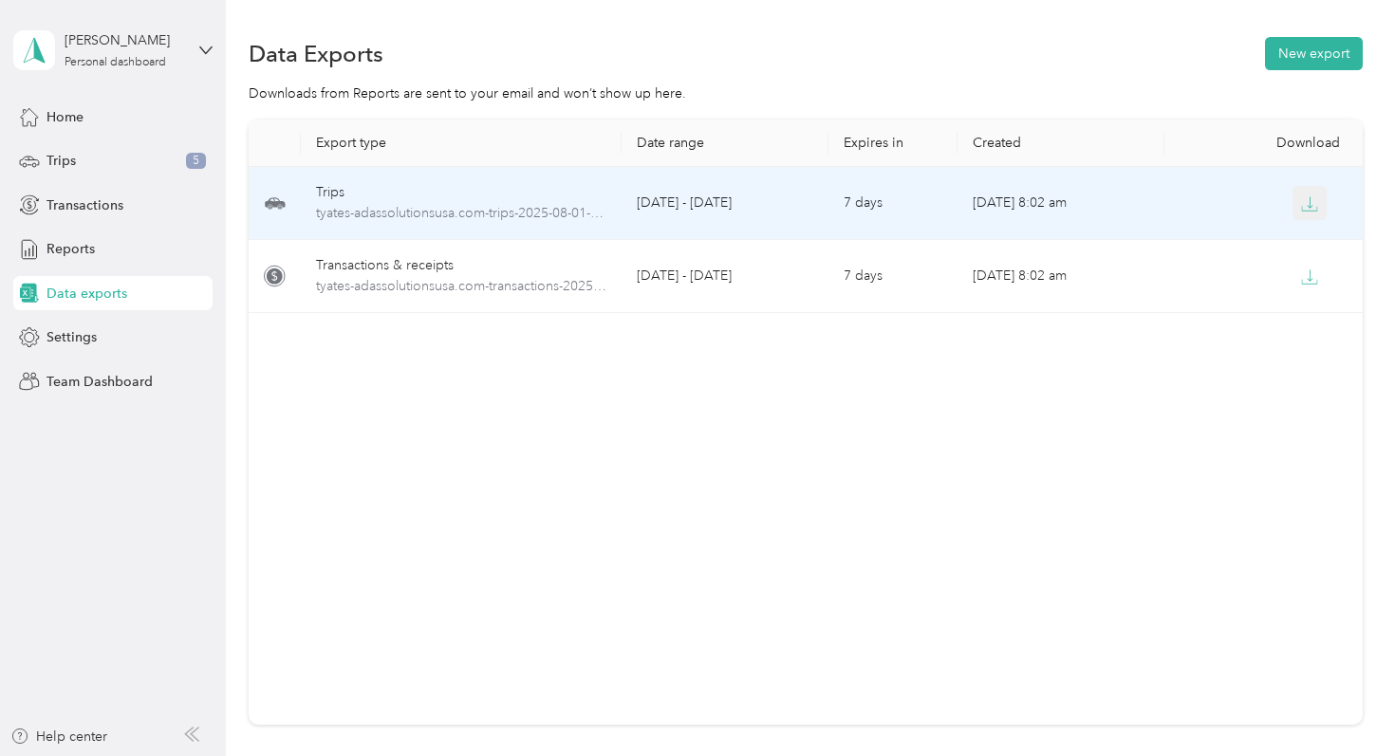
click at [1304, 215] on button "button" at bounding box center [1310, 203] width 34 height 34
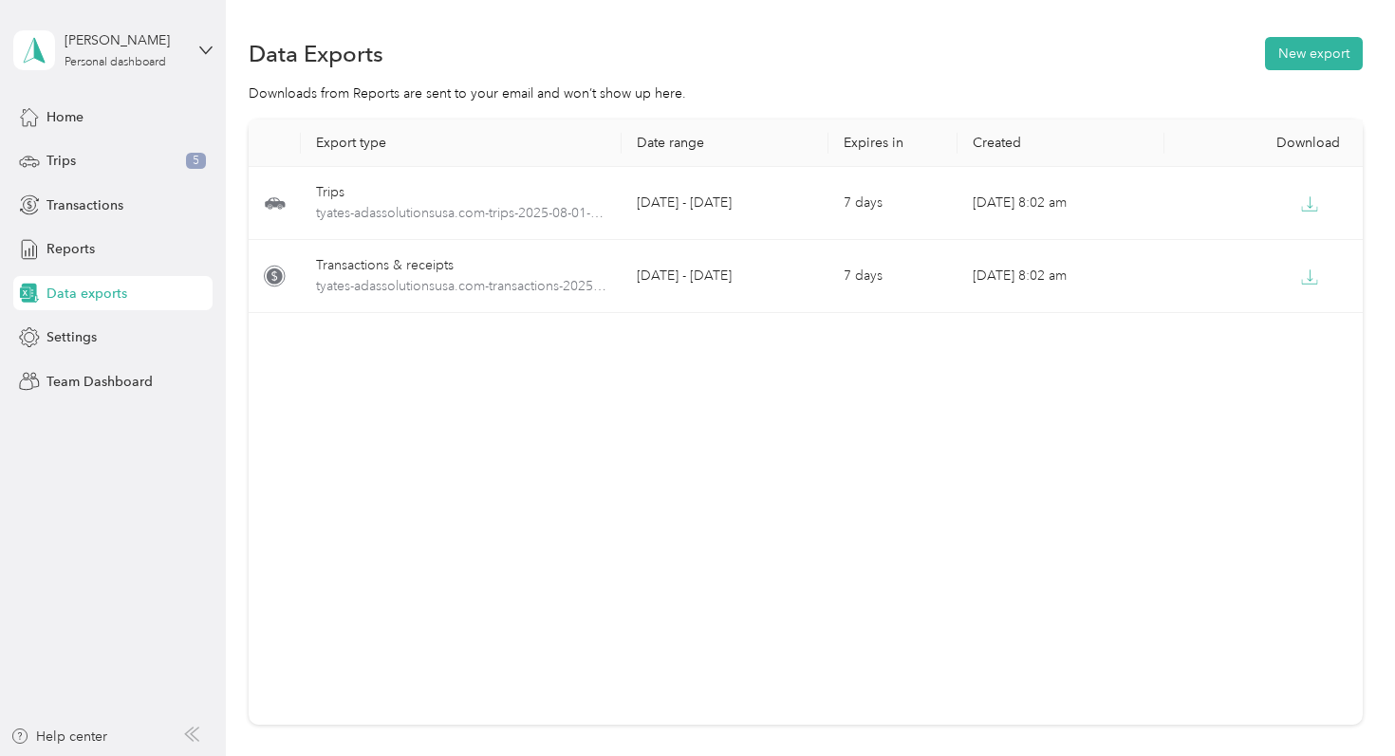
click at [108, 73] on div "[PERSON_NAME] Personal dashboard" at bounding box center [112, 50] width 199 height 66
click at [143, 139] on div "You’re signed in as [EMAIL_ADDRESS][DOMAIN_NAME] Log out" at bounding box center [213, 132] width 400 height 107
click at [200, 41] on div "[PERSON_NAME] Personal dashboard" at bounding box center [112, 50] width 199 height 66
click at [198, 152] on div "Log out" at bounding box center [213, 154] width 373 height 33
